Goal: Task Accomplishment & Management: Use online tool/utility

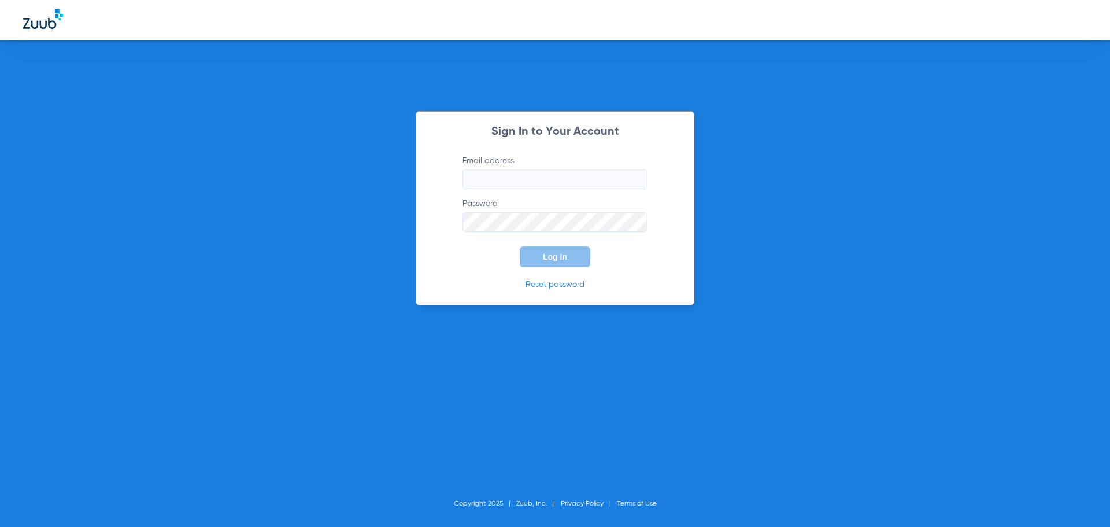
type input "[EMAIL_ADDRESS][DOMAIN_NAME]"
click at [561, 267] on button "Log In" at bounding box center [555, 256] width 71 height 21
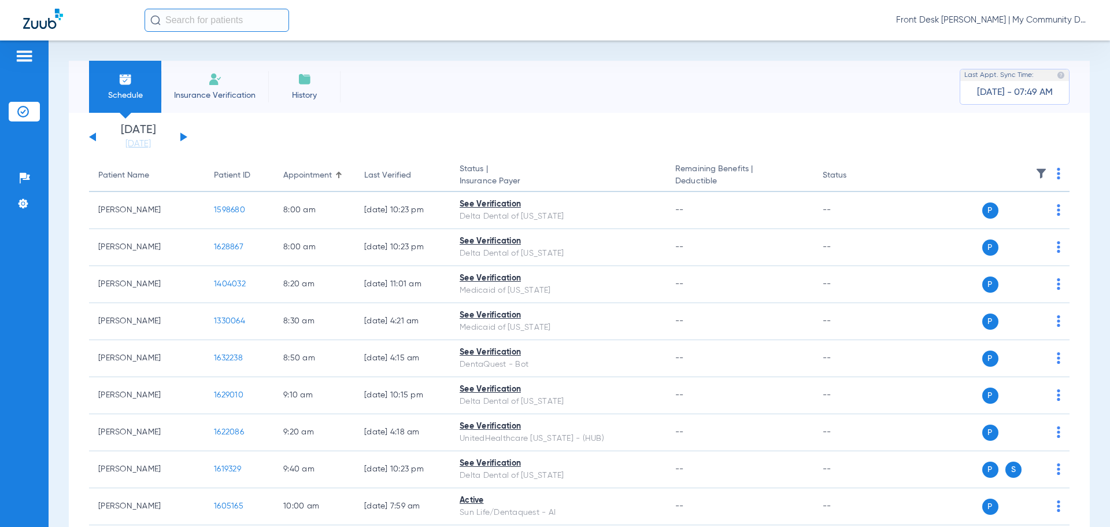
click at [180, 138] on div "[DATE] [DATE] [DATE] [DATE] [DATE] [DATE] [DATE] [DATE] [DATE] [DATE] [DATE] [D…" at bounding box center [138, 136] width 98 height 25
click at [182, 136] on button at bounding box center [183, 136] width 7 height 9
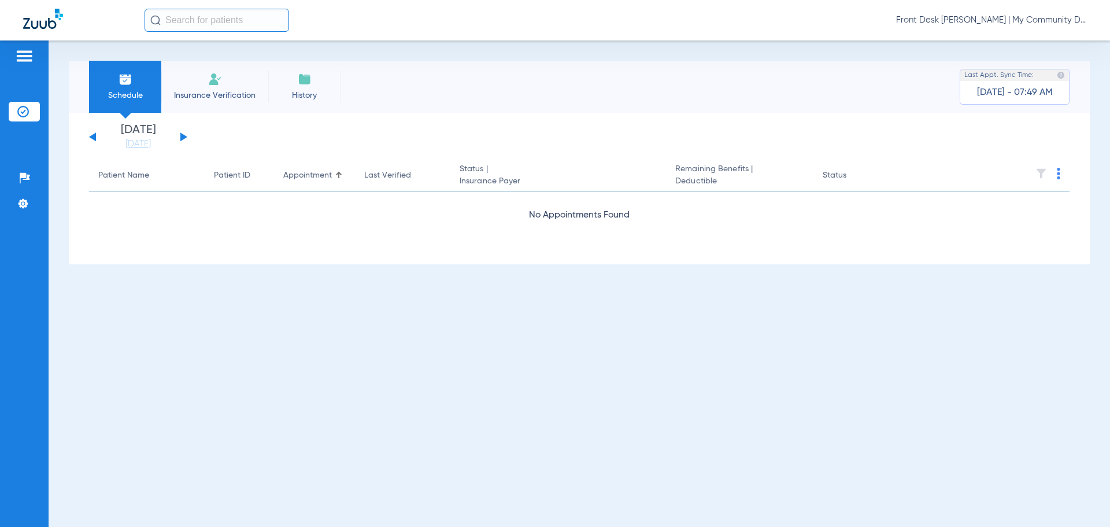
click at [185, 135] on div "[DATE] [DATE] [DATE] [DATE] [DATE] [DATE] [DATE] [DATE] [DATE] [DATE] [DATE] [D…" at bounding box center [138, 136] width 98 height 25
click at [180, 138] on div "[DATE] [DATE] [DATE] [DATE] [DATE] [DATE] [DATE] [DATE] [DATE] [DATE] [DATE] [D…" at bounding box center [138, 136] width 98 height 25
click at [180, 138] on button at bounding box center [183, 136] width 7 height 9
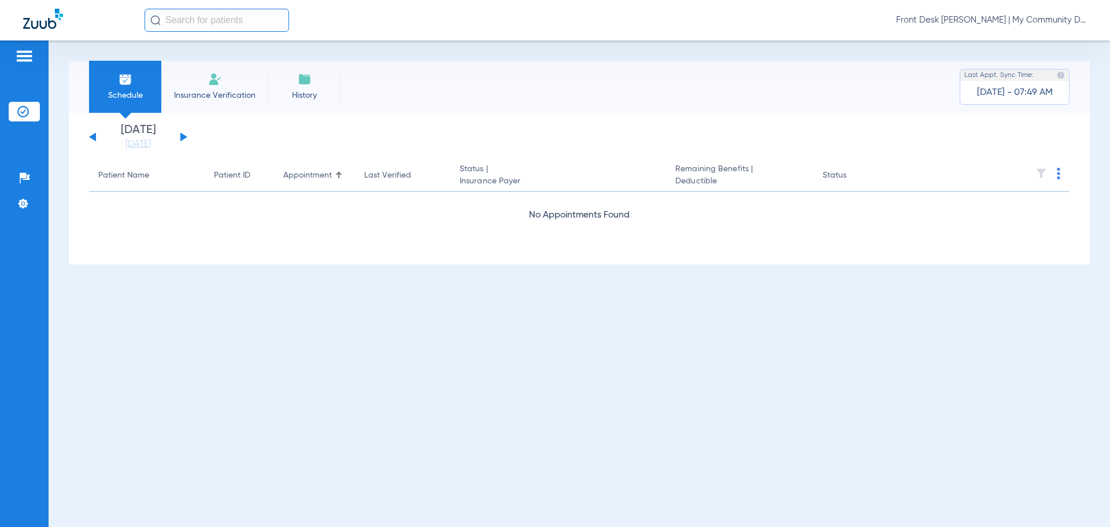
click at [184, 135] on div "[DATE] [DATE] [DATE] [DATE] [DATE] [DATE] [DATE] [DATE] [DATE] [DATE] [DATE] [D…" at bounding box center [138, 136] width 98 height 25
click at [184, 136] on button at bounding box center [183, 136] width 7 height 9
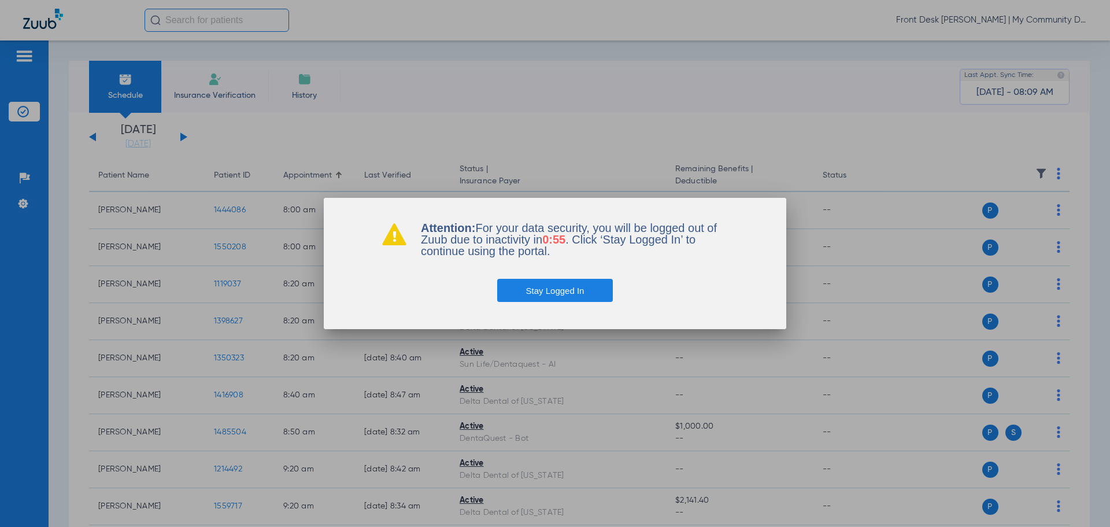
click at [802, 76] on div at bounding box center [555, 263] width 1110 height 527
click at [548, 294] on button "Stay Logged In" at bounding box center [555, 290] width 116 height 23
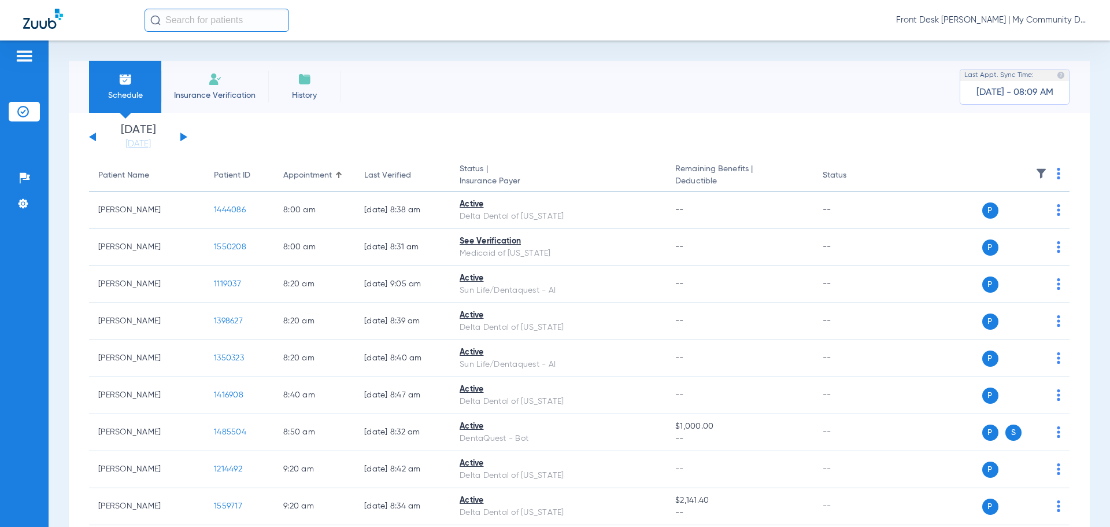
click at [1052, 176] on th at bounding box center [981, 176] width 179 height 32
click at [1057, 175] on img at bounding box center [1058, 174] width 3 height 12
click at [1013, 239] on span "Verify All Primary" at bounding box center [1006, 242] width 72 height 8
